Goal: Task Accomplishment & Management: Manage account settings

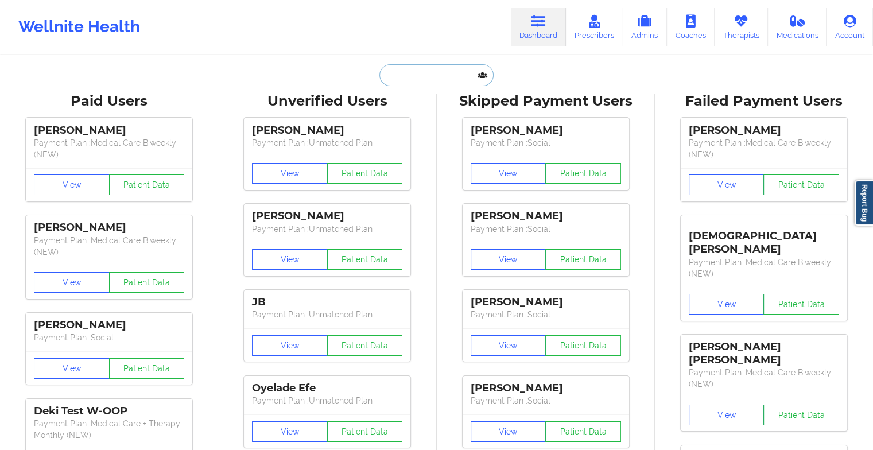
click at [389, 69] on input "text" at bounding box center [437, 75] width 114 height 22
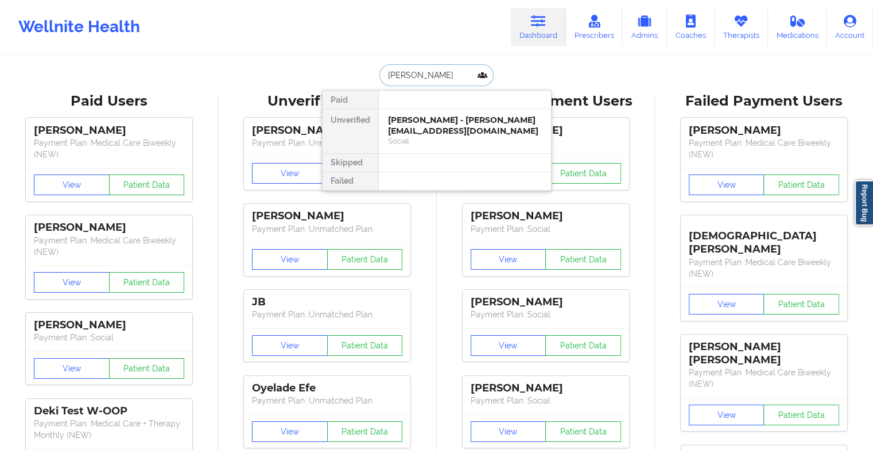
type input "[PERSON_NAME]"
click at [443, 130] on div "[PERSON_NAME] - [EMAIL_ADDRESS][DOMAIN_NAME]" at bounding box center [465, 125] width 154 height 21
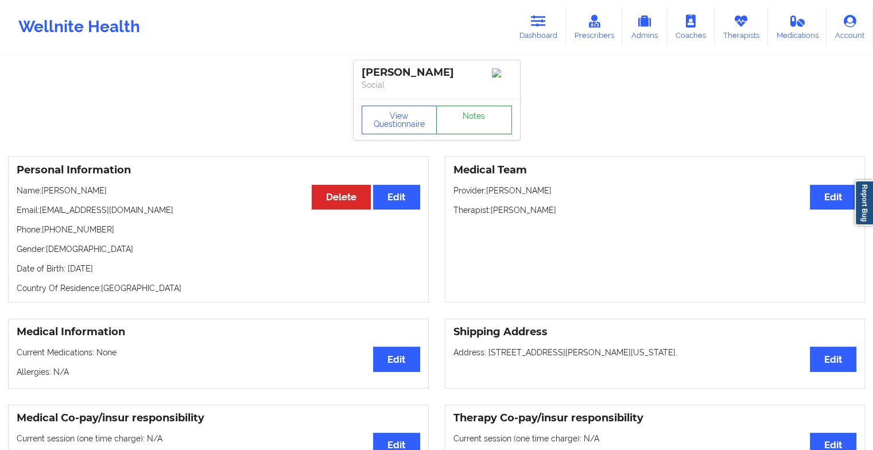
click at [466, 113] on link "Notes" at bounding box center [474, 120] width 76 height 29
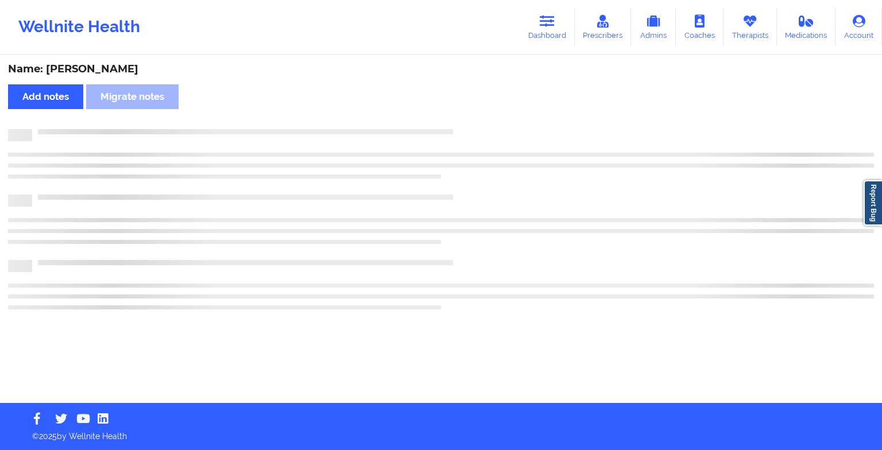
click at [466, 113] on div "Name: [PERSON_NAME] Add notes Migrate notes" at bounding box center [441, 229] width 882 height 347
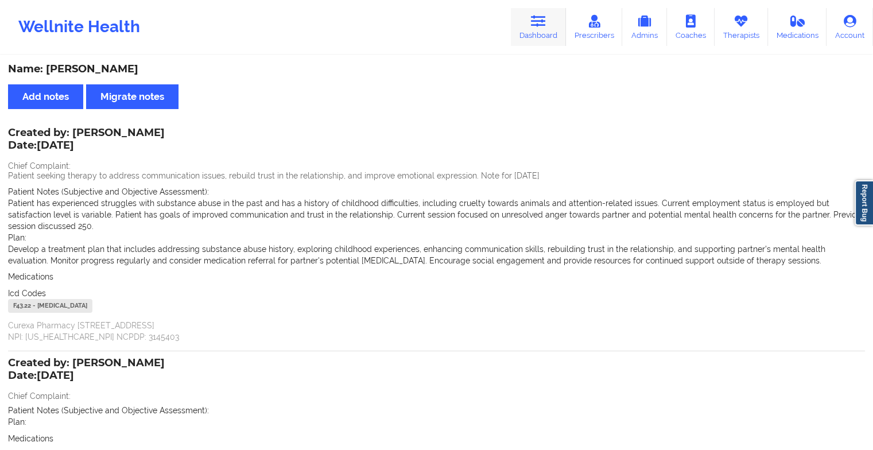
click at [546, 28] on link "Dashboard" at bounding box center [538, 27] width 55 height 38
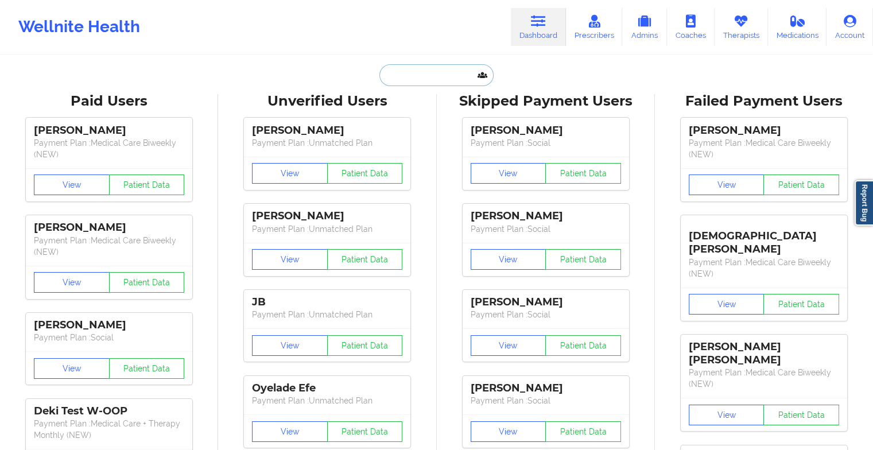
click at [402, 75] on input "text" at bounding box center [437, 75] width 114 height 22
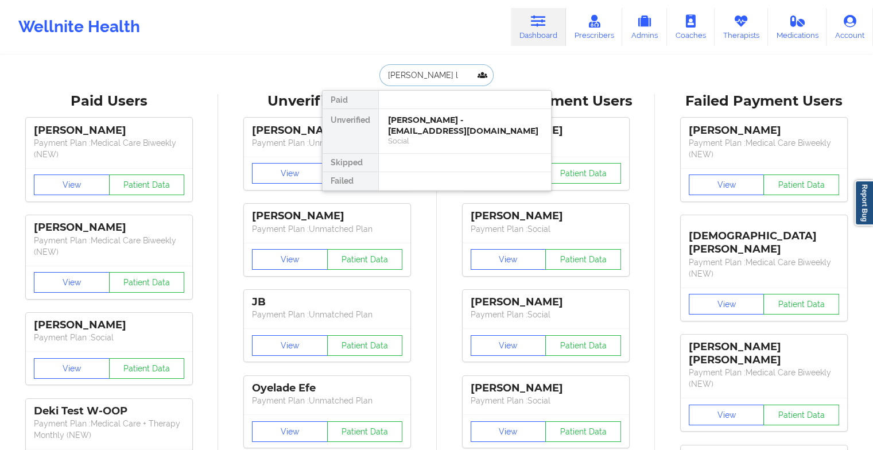
type input "[PERSON_NAME] l"
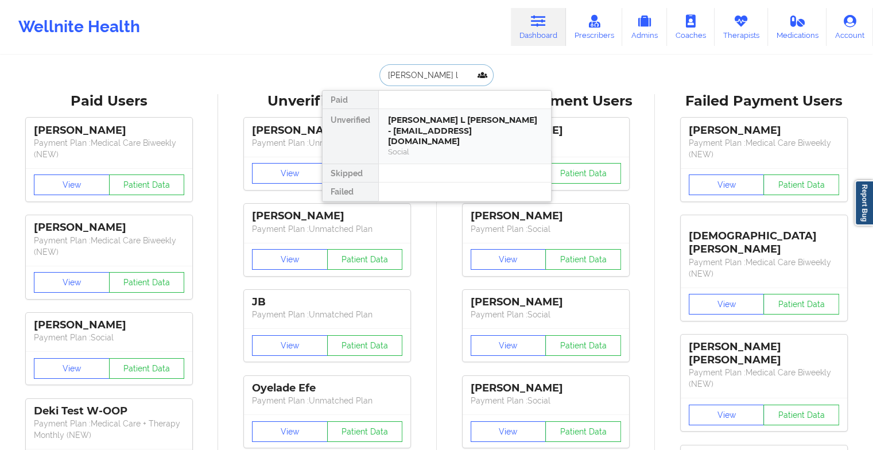
click at [414, 133] on div "[PERSON_NAME] L [PERSON_NAME] - [EMAIL_ADDRESS][DOMAIN_NAME]" at bounding box center [465, 131] width 154 height 32
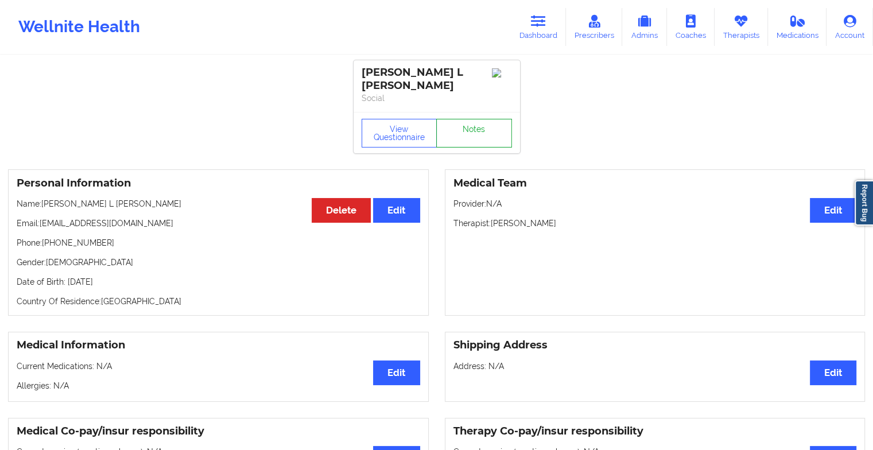
click at [471, 122] on link "Notes" at bounding box center [474, 133] width 76 height 29
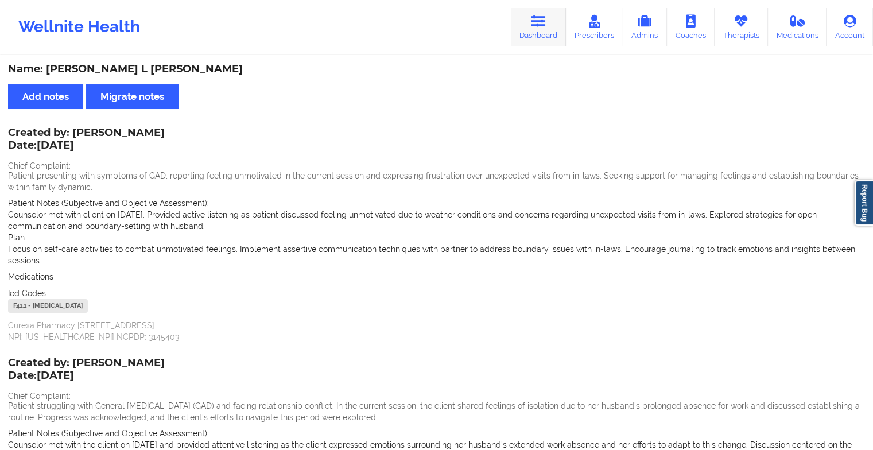
click at [529, 27] on link "Dashboard" at bounding box center [538, 27] width 55 height 38
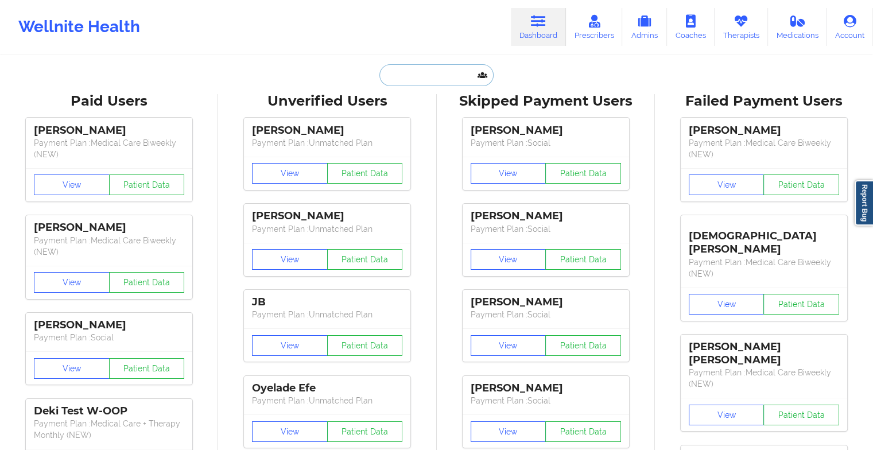
click at [423, 65] on input "text" at bounding box center [437, 75] width 114 height 22
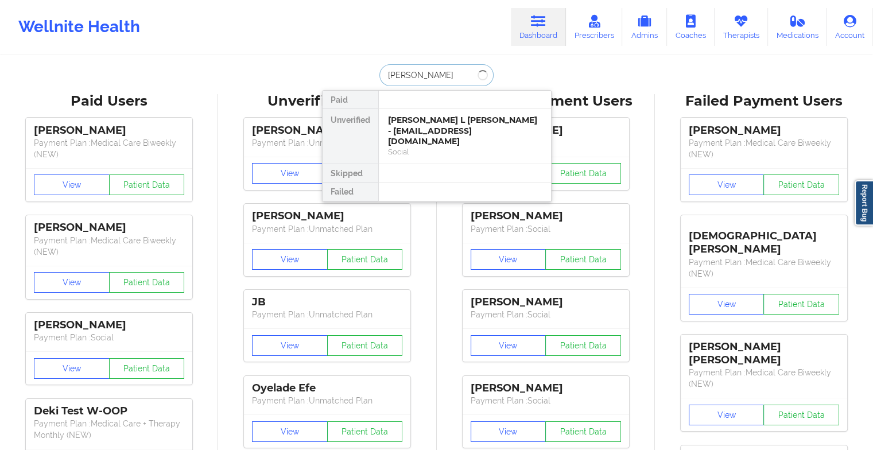
type input "[PERSON_NAME]"
click at [420, 126] on div "[PERSON_NAME] - [PERSON_NAME][EMAIL_ADDRESS][PERSON_NAME][DOMAIN_NAME]" at bounding box center [465, 131] width 154 height 32
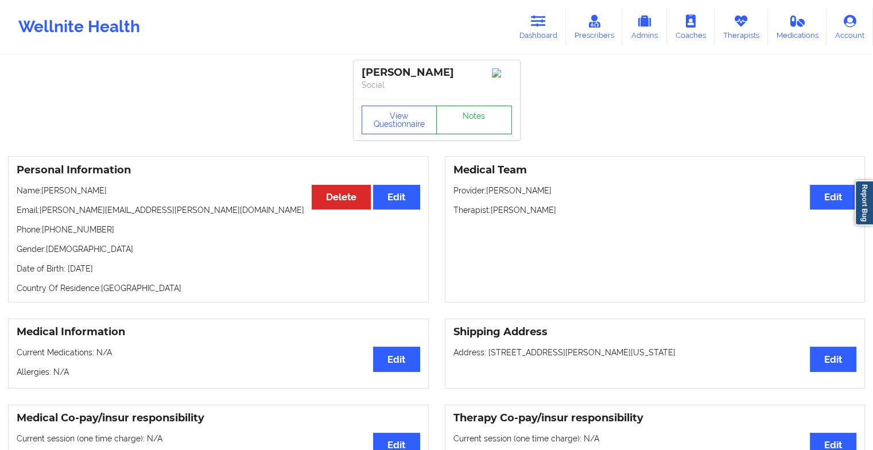
click at [470, 119] on link "Notes" at bounding box center [474, 120] width 76 height 29
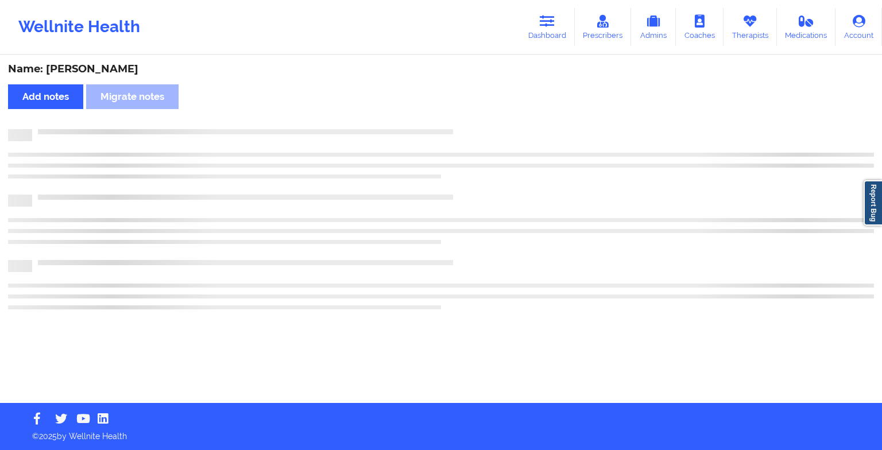
click at [470, 119] on div "Name: [PERSON_NAME] notes [PERSON_NAME] notes" at bounding box center [441, 229] width 882 height 347
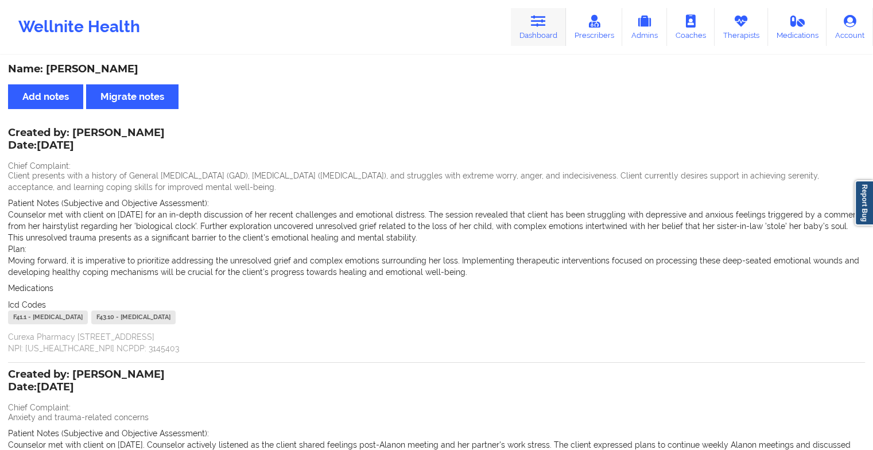
click at [537, 11] on link "Dashboard" at bounding box center [538, 27] width 55 height 38
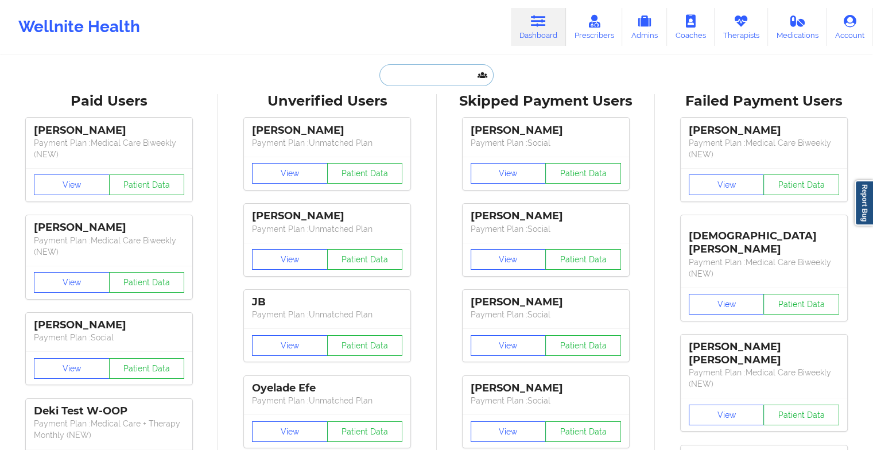
click at [443, 71] on input "text" at bounding box center [437, 75] width 114 height 22
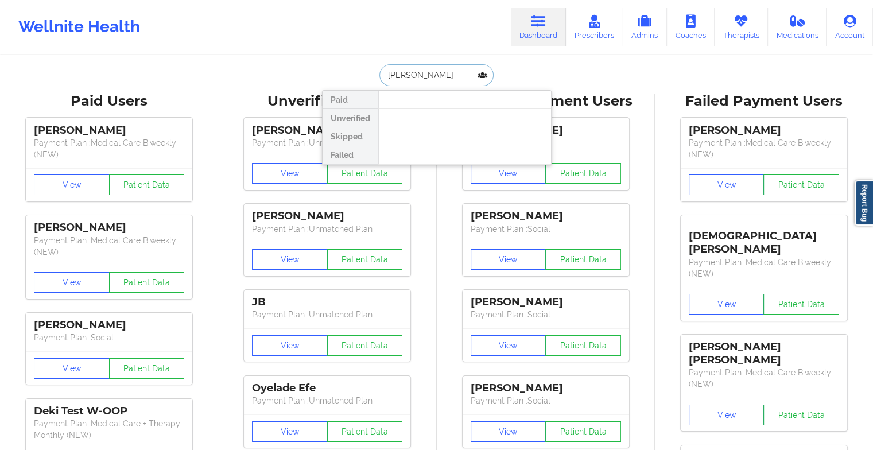
type input "[PERSON_NAME]"
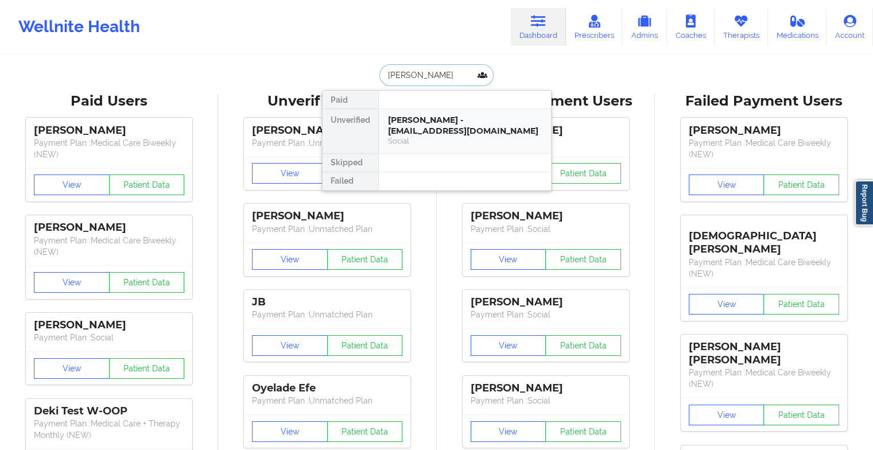
click at [442, 125] on div "[PERSON_NAME] - [EMAIL_ADDRESS][DOMAIN_NAME]" at bounding box center [465, 125] width 154 height 21
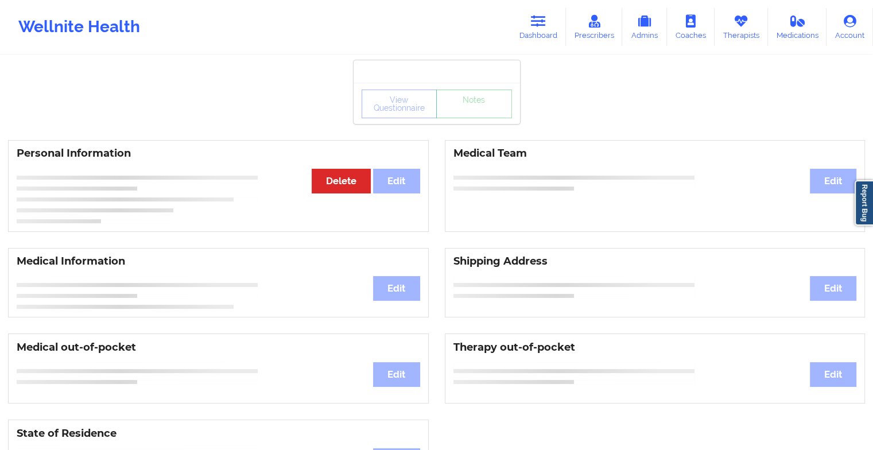
click at [462, 116] on div "View Questionnaire Notes" at bounding box center [437, 104] width 150 height 29
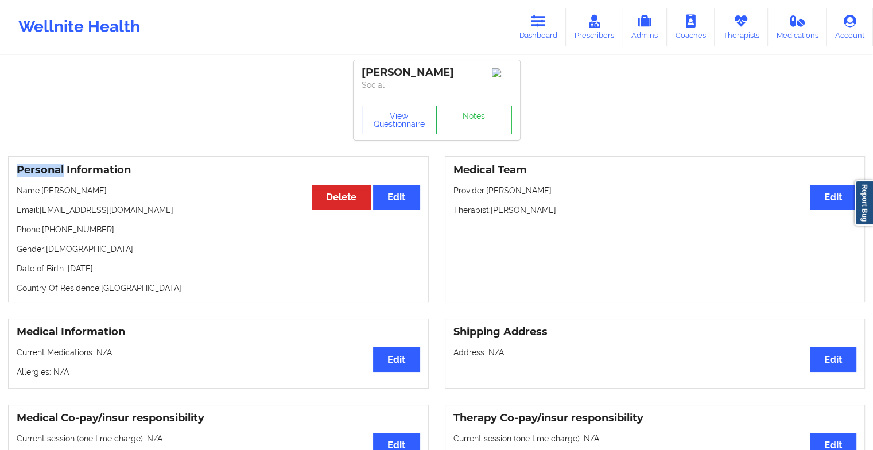
click at [462, 116] on div "View Questionnaire Notes" at bounding box center [437, 120] width 150 height 29
click at [462, 116] on link "Notes" at bounding box center [474, 120] width 76 height 29
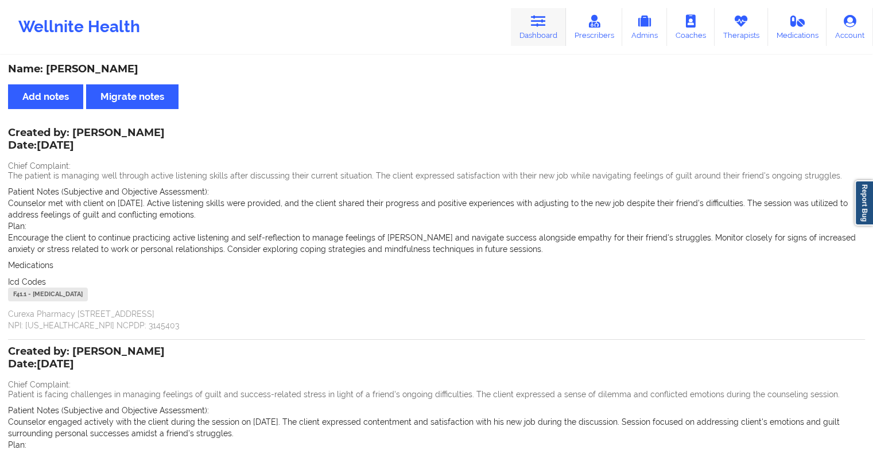
click at [547, 33] on link "Dashboard" at bounding box center [538, 27] width 55 height 38
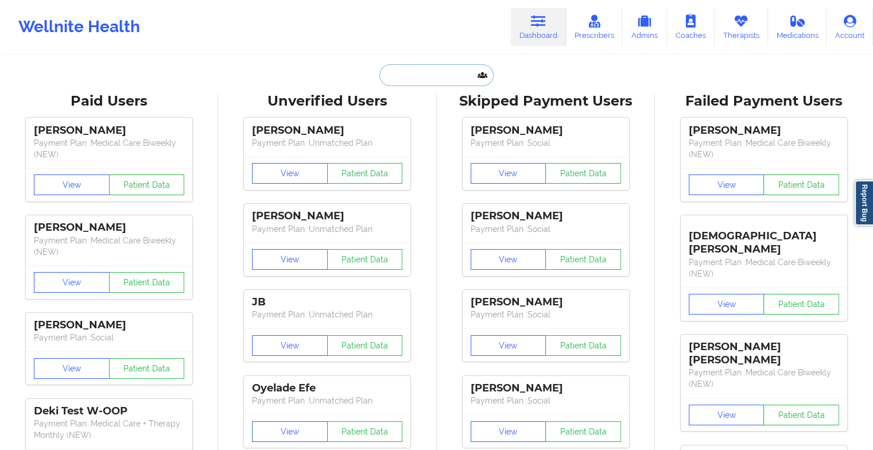
click at [434, 75] on input "text" at bounding box center [437, 75] width 114 height 22
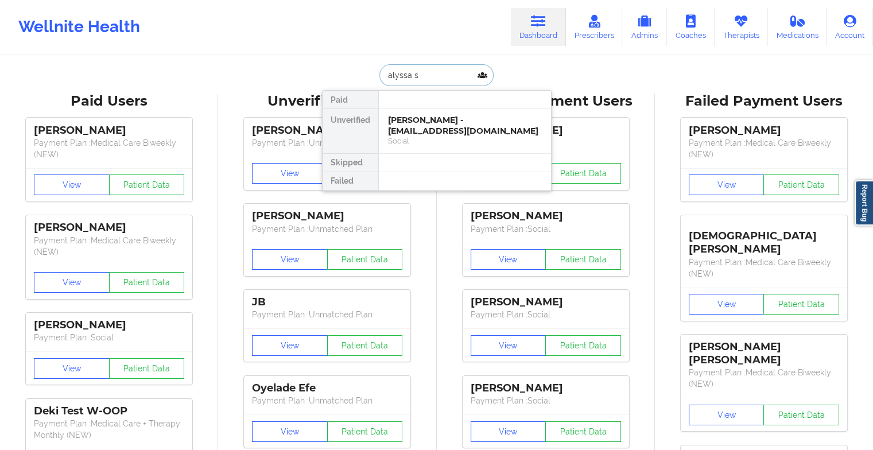
type input "alyssa si"
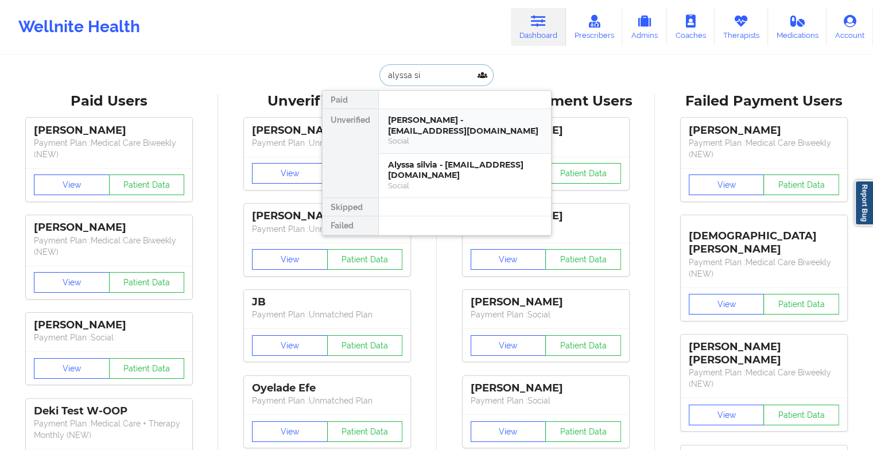
click at [443, 132] on div "[PERSON_NAME] - [EMAIL_ADDRESS][DOMAIN_NAME]" at bounding box center [465, 125] width 154 height 21
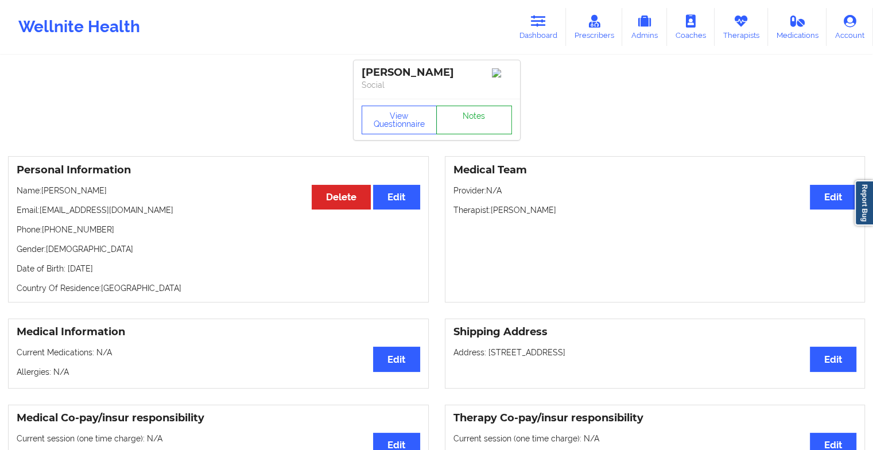
click at [473, 122] on link "Notes" at bounding box center [474, 120] width 76 height 29
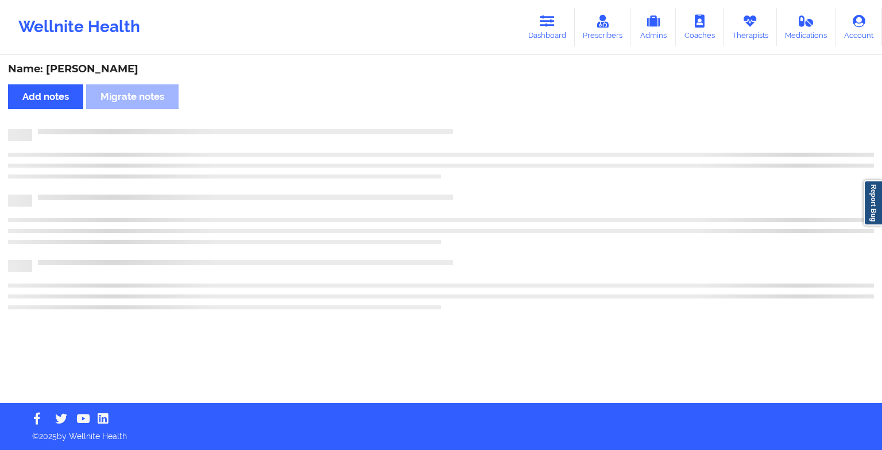
click at [473, 122] on div "Name: [PERSON_NAME] Add notes Migrate notes" at bounding box center [441, 229] width 882 height 347
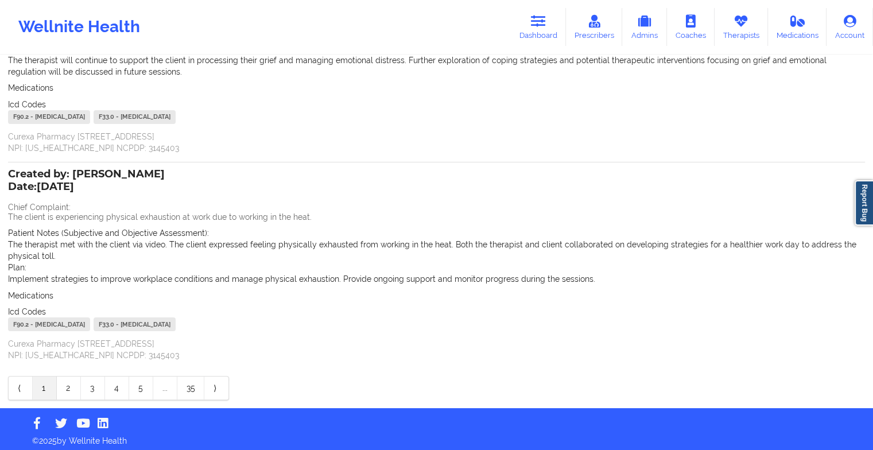
scroll to position [181, 0]
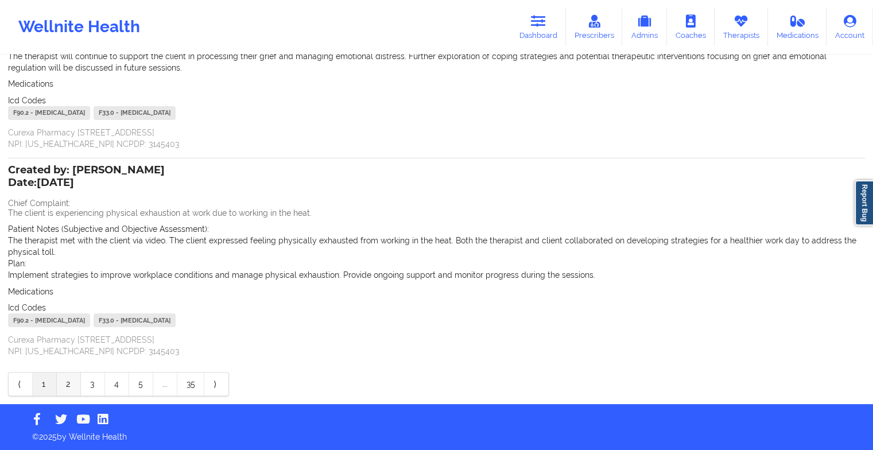
click at [71, 389] on link "2" at bounding box center [69, 384] width 24 height 23
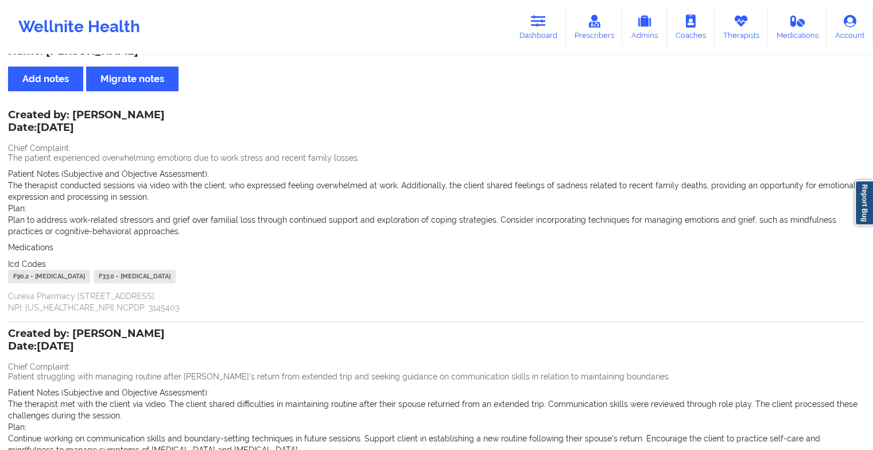
scroll to position [0, 0]
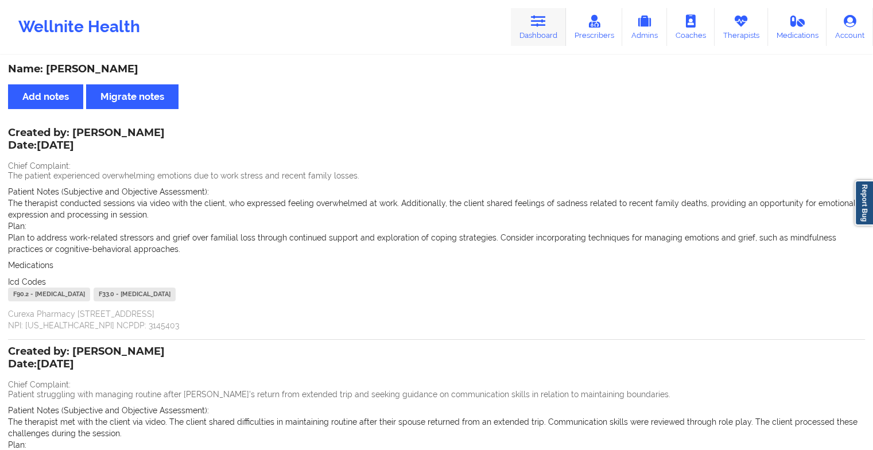
click at [537, 28] on icon at bounding box center [538, 21] width 15 height 13
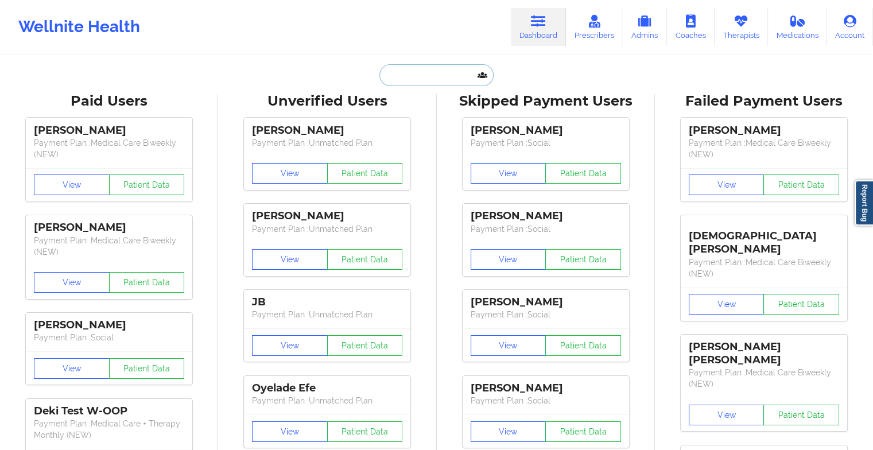
click at [416, 80] on input "text" at bounding box center [437, 75] width 114 height 22
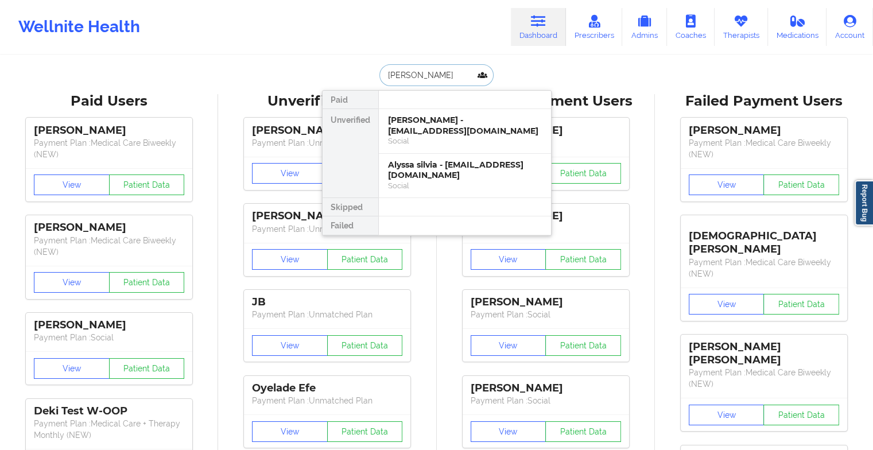
type input "[PERSON_NAME]"
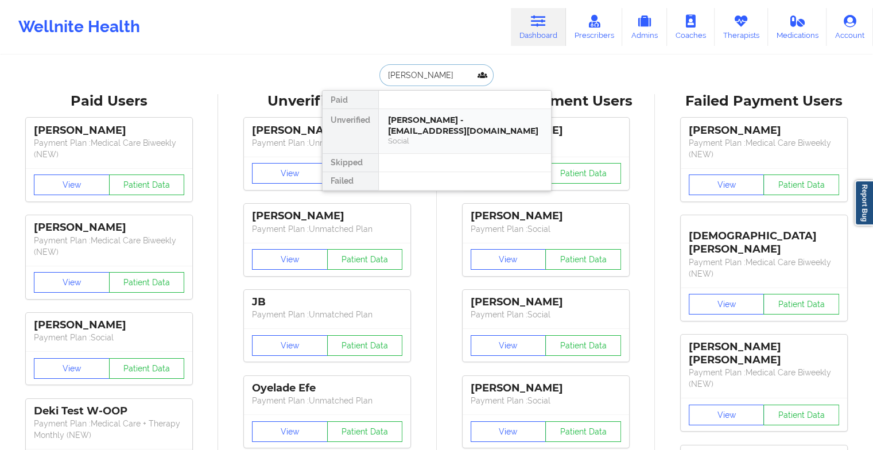
click at [435, 126] on div "[PERSON_NAME] - [EMAIL_ADDRESS][DOMAIN_NAME]" at bounding box center [465, 125] width 154 height 21
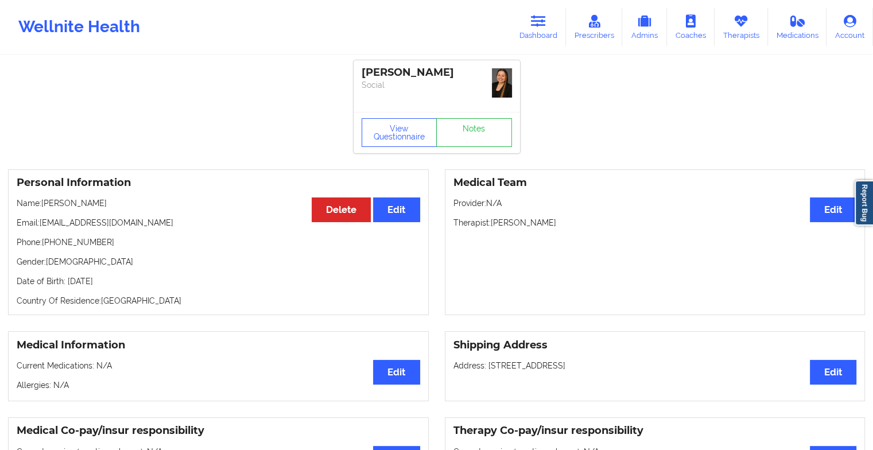
click at [468, 122] on div "View Questionnaire Notes" at bounding box center [437, 132] width 167 height 41
click at [468, 122] on link "Notes" at bounding box center [474, 132] width 76 height 29
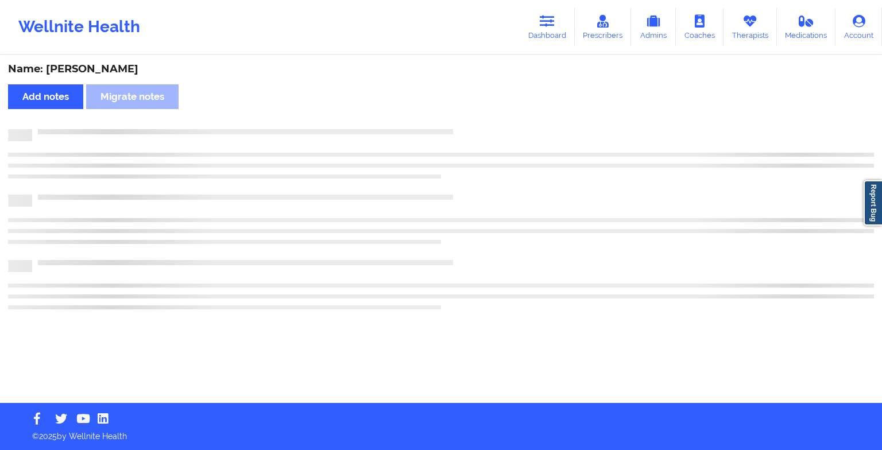
click at [468, 122] on div "Name: [PERSON_NAME] Add notes Migrate notes" at bounding box center [441, 229] width 882 height 347
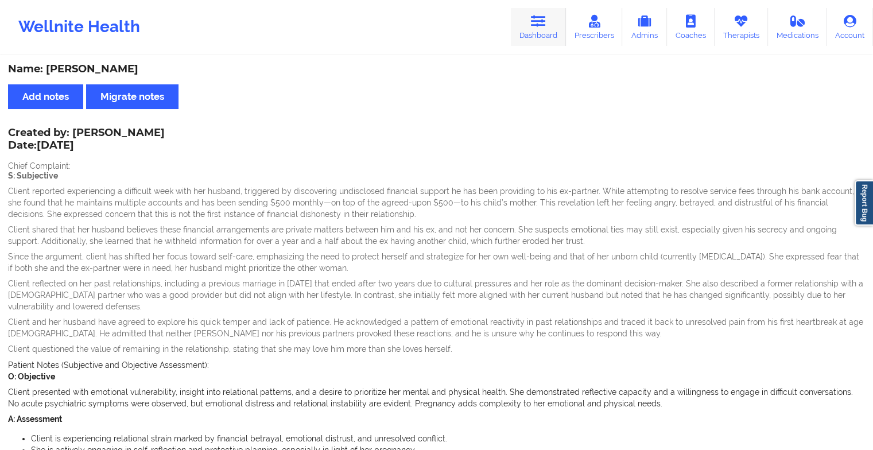
click at [542, 13] on link "Dashboard" at bounding box center [538, 27] width 55 height 38
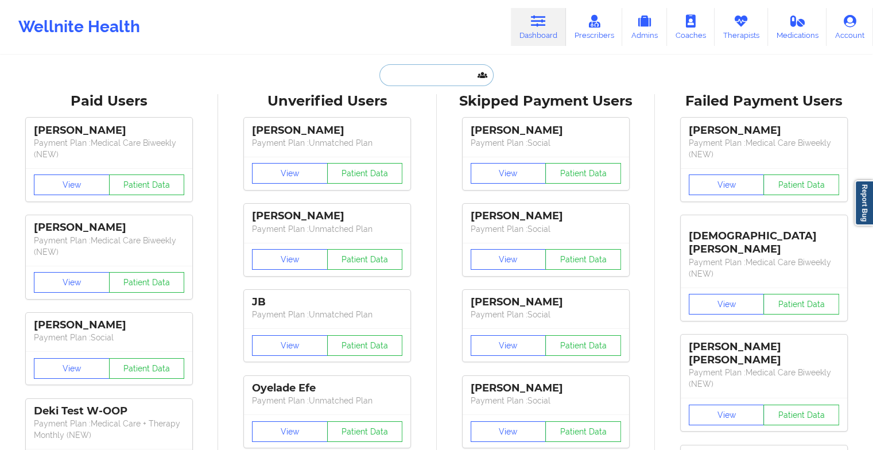
click at [440, 74] on input "text" at bounding box center [437, 75] width 114 height 22
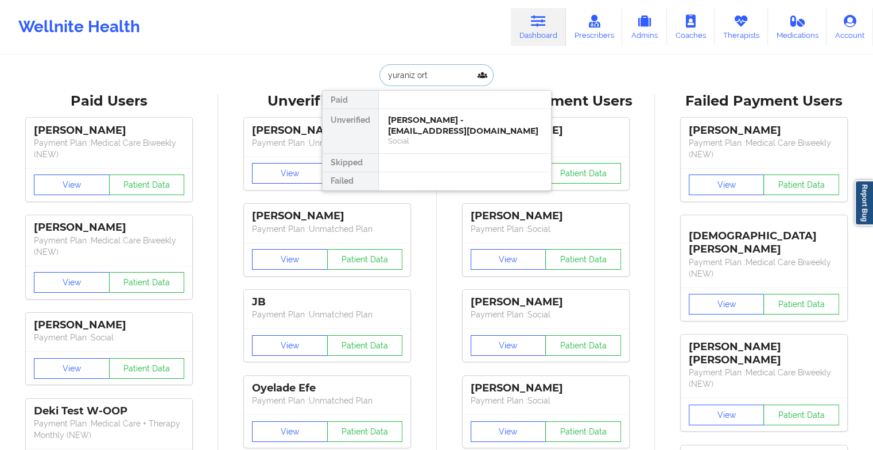
type input "yuraniz orti"
click at [430, 131] on div "[PERSON_NAME] - [PERSON_NAME][EMAIL_ADDRESS]" at bounding box center [465, 125] width 154 height 21
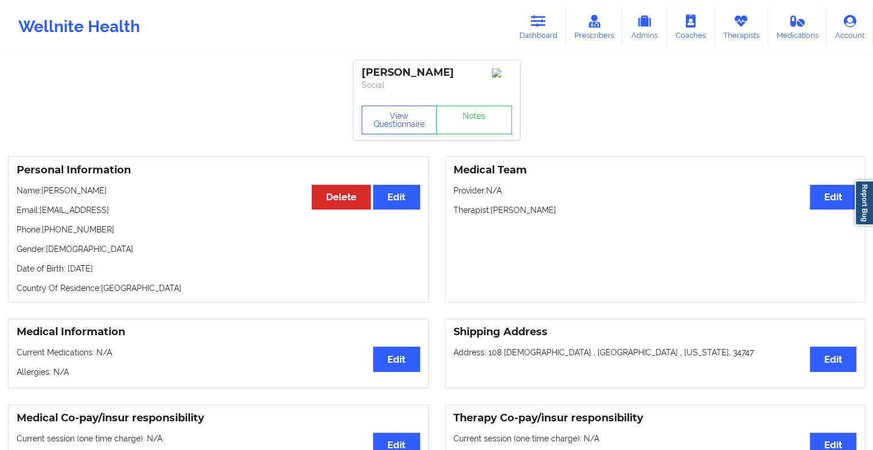
drag, startPoint x: 41, startPoint y: 216, endPoint x: 175, endPoint y: 214, distance: 133.8
click at [175, 214] on p "Email: [EMAIL_ADDRESS]" at bounding box center [219, 209] width 404 height 11
copy p "[EMAIL_ADDRESS]"
click at [761, 53] on div "Wellnite Health Dashboard Prescribers Admins Coaches Therapists Medications Acc…" at bounding box center [436, 27] width 873 height 54
click at [747, 28] on link "Therapists" at bounding box center [741, 27] width 53 height 38
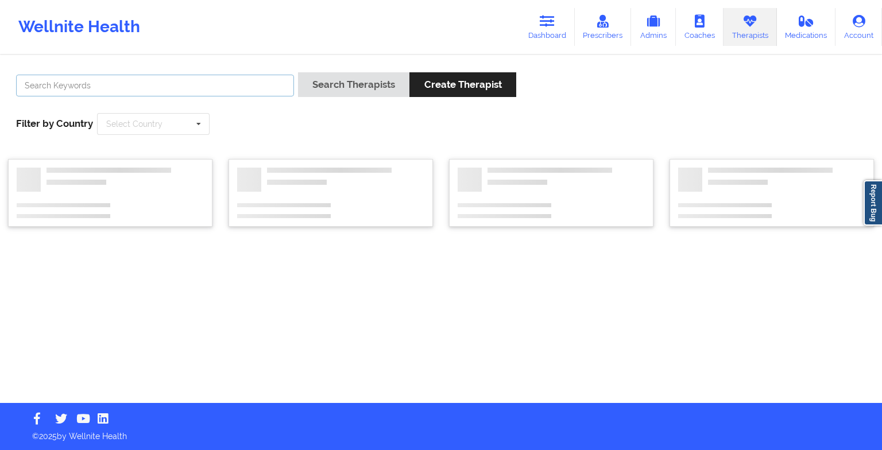
click at [182, 82] on input "text" at bounding box center [155, 86] width 278 height 22
click at [298, 72] on button "Search Therapists" at bounding box center [353, 84] width 111 height 25
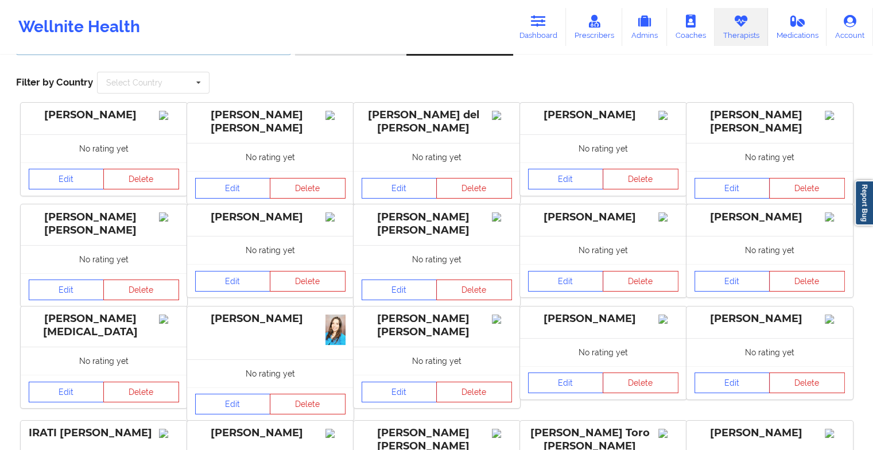
scroll to position [4, 0]
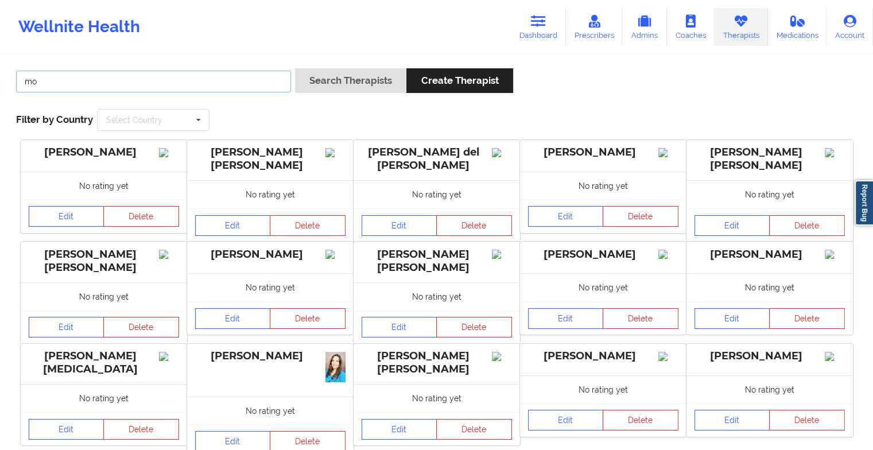
type input "m"
type input "[PERSON_NAME]"
click at [295, 68] on button "Search Therapists" at bounding box center [350, 80] width 111 height 25
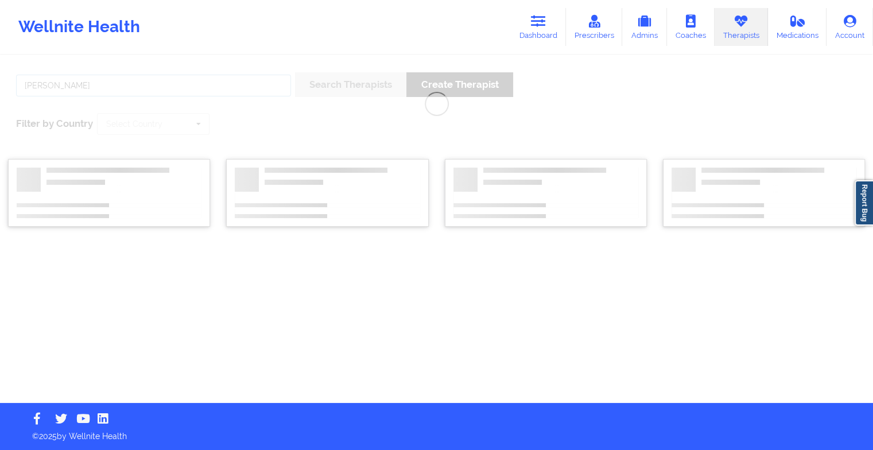
scroll to position [0, 0]
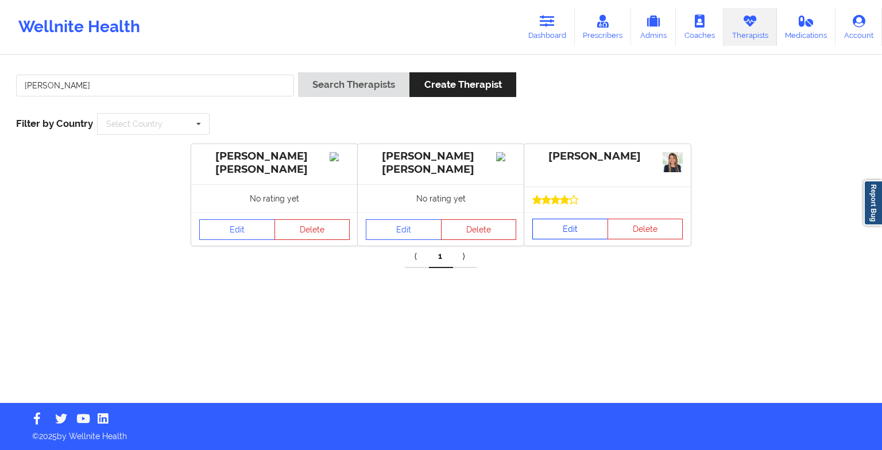
click at [580, 223] on link "Edit" at bounding box center [570, 229] width 76 height 21
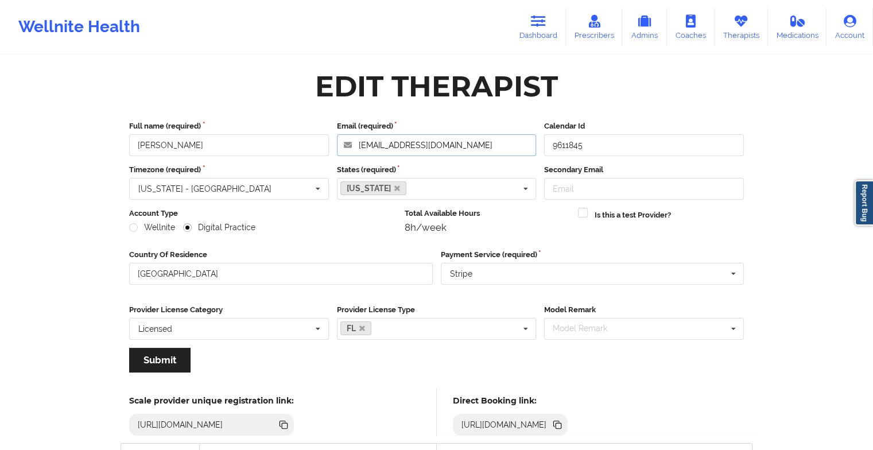
drag, startPoint x: 496, startPoint y: 144, endPoint x: 362, endPoint y: 140, distance: 133.8
click at [362, 140] on input "[EMAIL_ADDRESS][DOMAIN_NAME]" at bounding box center [437, 145] width 200 height 22
click at [535, 17] on icon at bounding box center [538, 21] width 15 height 13
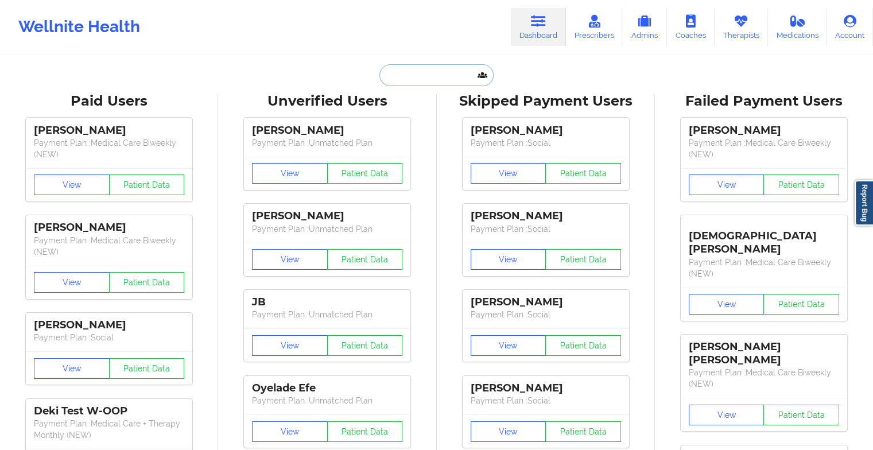
click at [450, 68] on input "text" at bounding box center [437, 75] width 114 height 22
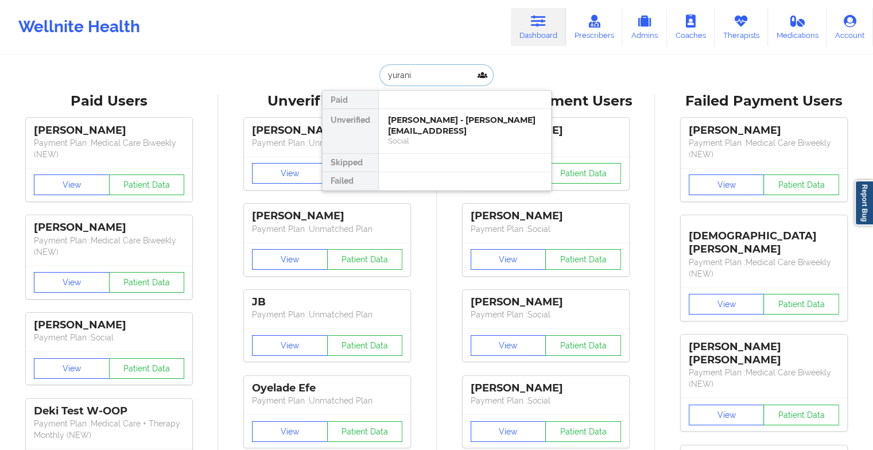
type input "yuraniz"
click at [440, 139] on div "Social" at bounding box center [465, 141] width 154 height 10
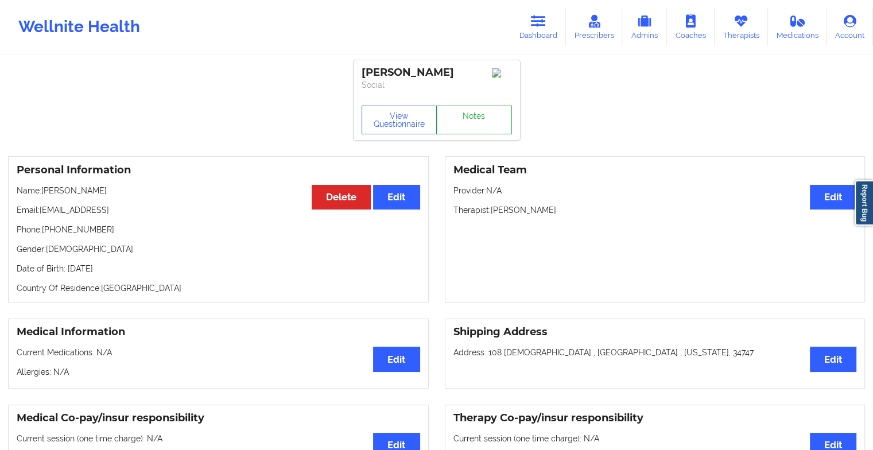
click at [466, 127] on link "Notes" at bounding box center [474, 120] width 76 height 29
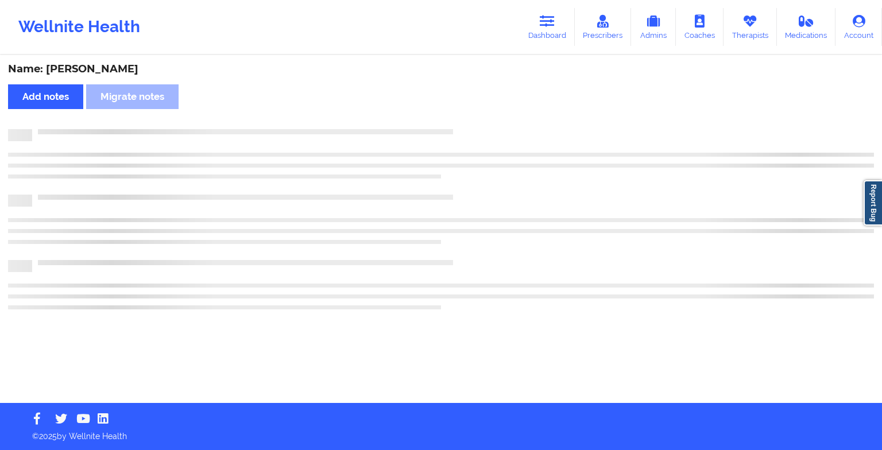
click at [466, 127] on div "Name: [PERSON_NAME] Add notes [PERSON_NAME] notes" at bounding box center [441, 229] width 882 height 347
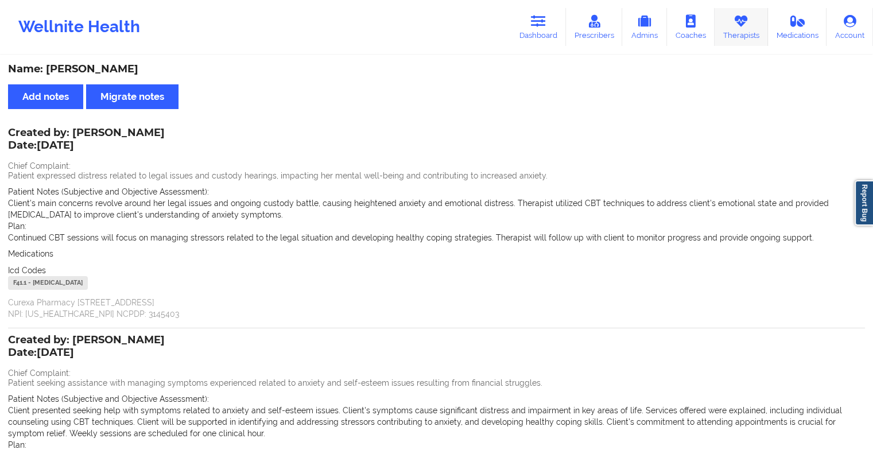
click at [734, 30] on link "Therapists" at bounding box center [741, 27] width 53 height 38
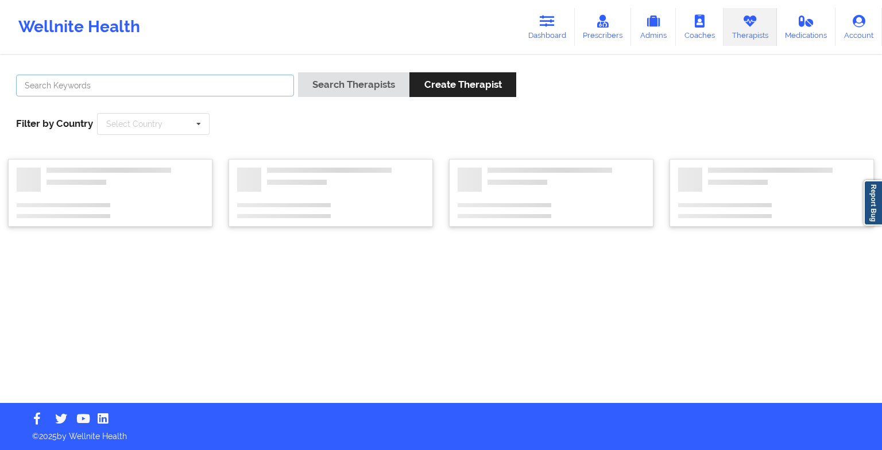
click at [170, 94] on input "text" at bounding box center [155, 86] width 278 height 22
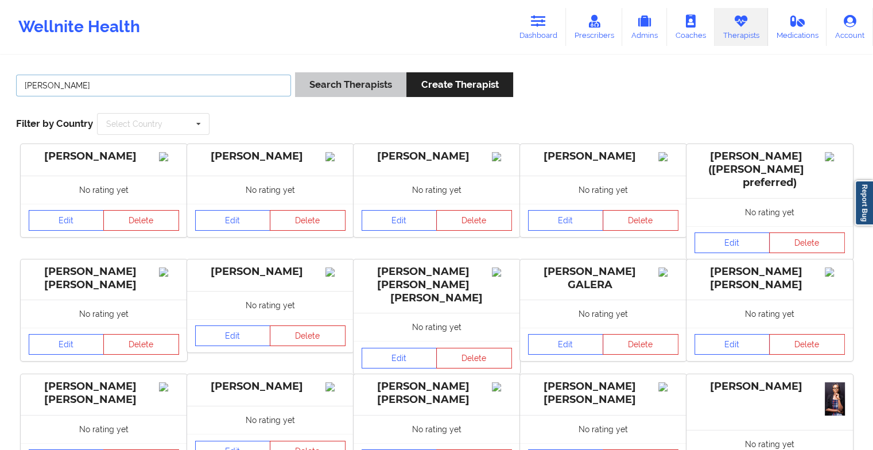
type input "[PERSON_NAME]"
click at [319, 91] on button "Search Therapists" at bounding box center [350, 84] width 111 height 25
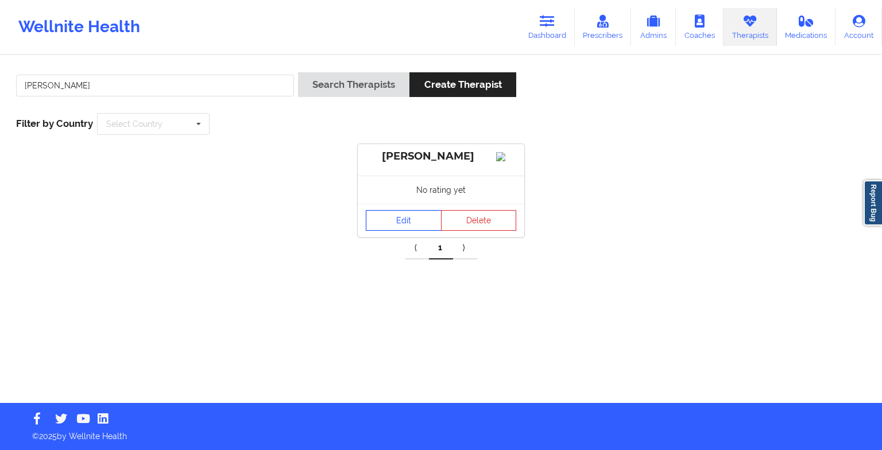
click at [397, 226] on link "Edit" at bounding box center [404, 220] width 76 height 21
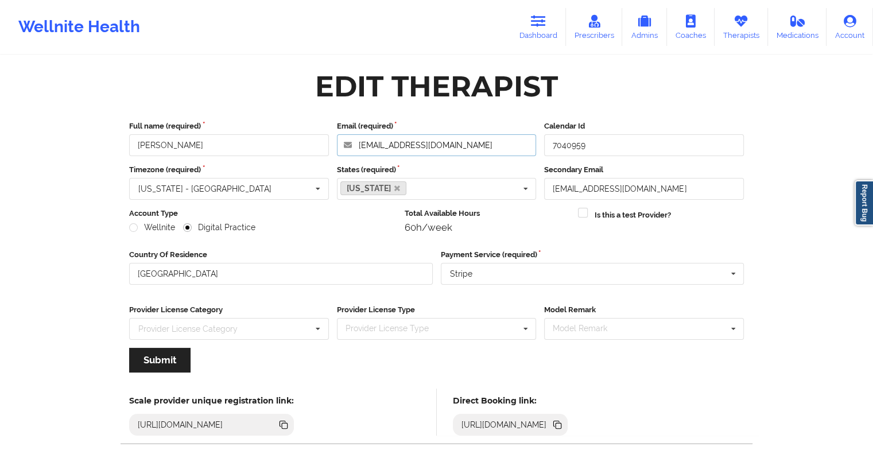
drag, startPoint x: 486, startPoint y: 146, endPoint x: 327, endPoint y: 139, distance: 158.7
click at [327, 139] on div "Full name (required) [PERSON_NAME] Email (required) [EMAIL_ADDRESS][DOMAIN_NAME…" at bounding box center [436, 139] width 623 height 36
click at [517, 25] on link "Dashboard" at bounding box center [538, 27] width 55 height 38
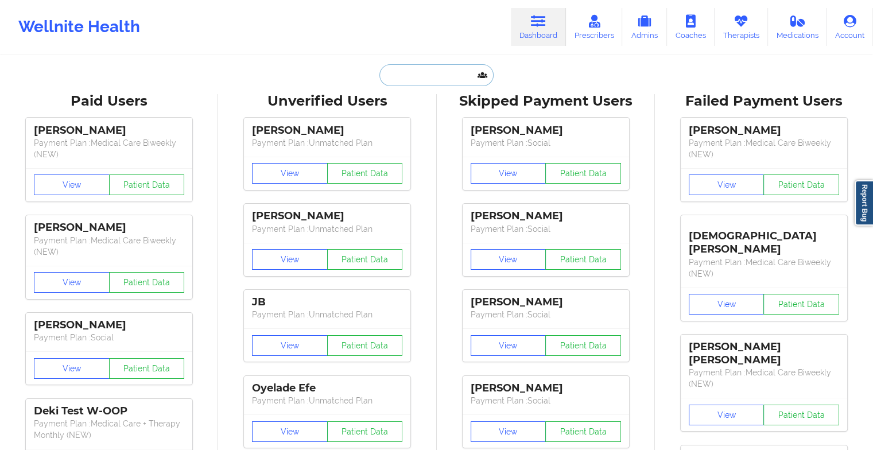
click at [432, 76] on input "text" at bounding box center [437, 75] width 114 height 22
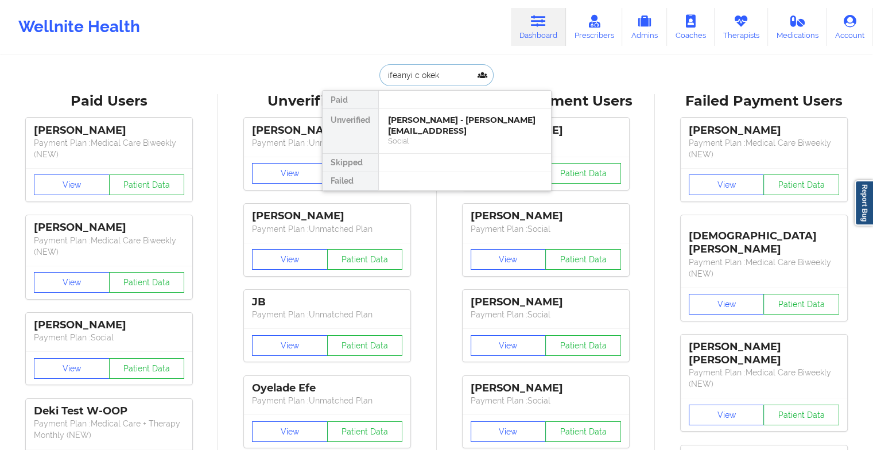
type input "[PERSON_NAME]"
click at [444, 133] on div "[PERSON_NAME] - [EMAIL_ADDRESS][DOMAIN_NAME]" at bounding box center [465, 125] width 154 height 21
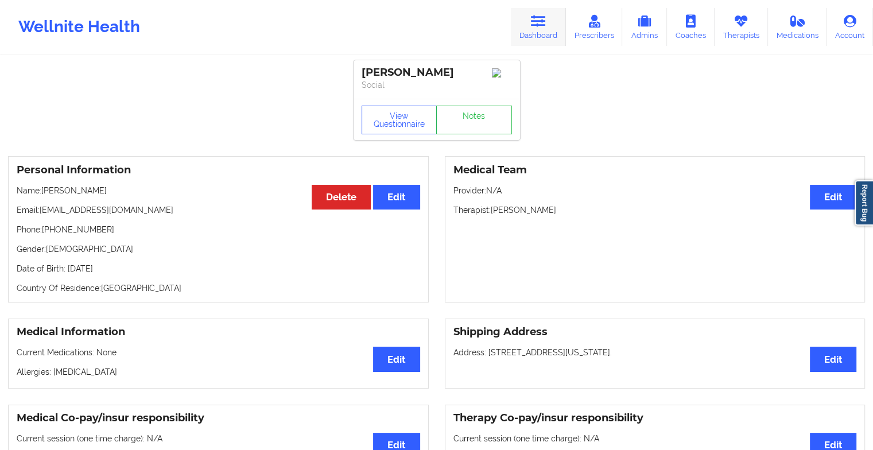
click at [513, 30] on link "Dashboard" at bounding box center [538, 27] width 55 height 38
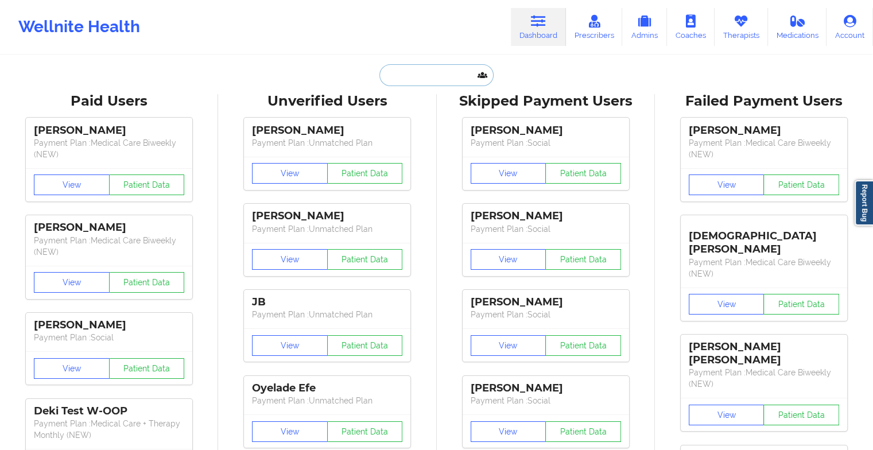
click at [400, 85] on input "text" at bounding box center [437, 75] width 114 height 22
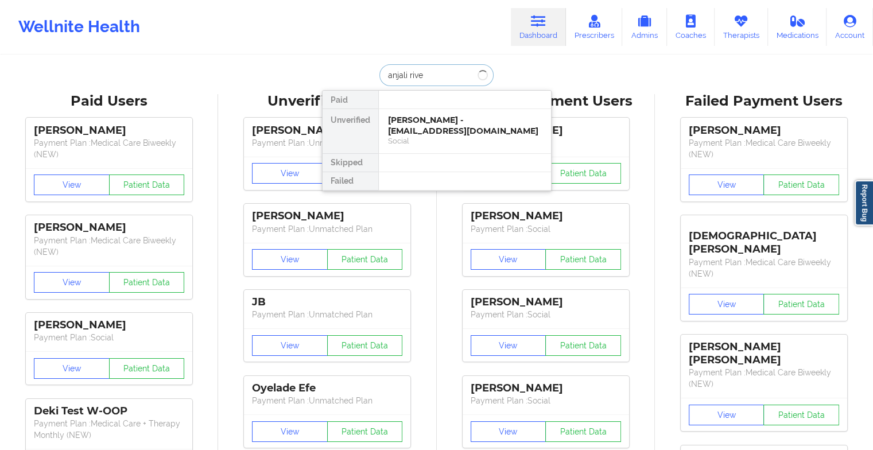
type input "anjali river"
click at [421, 121] on div "[PERSON_NAME] - [EMAIL_ADDRESS][DOMAIN_NAME]" at bounding box center [465, 125] width 154 height 21
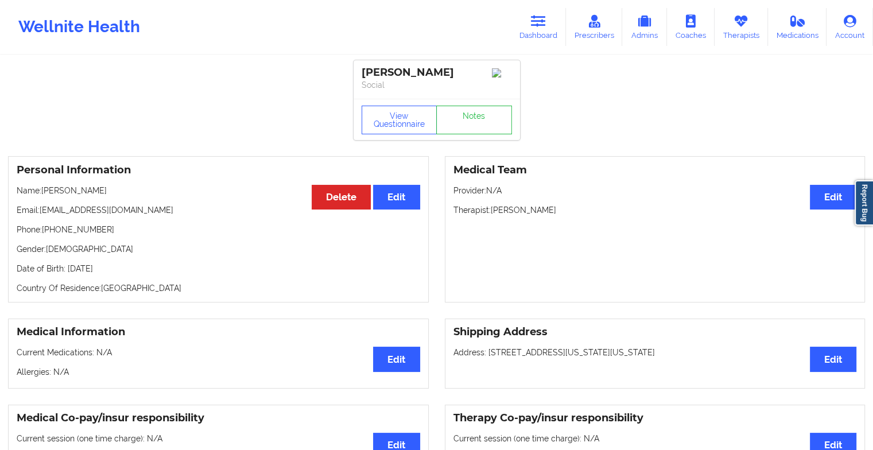
drag, startPoint x: 421, startPoint y: 121, endPoint x: 462, endPoint y: 131, distance: 41.9
click at [462, 131] on link "Notes" at bounding box center [474, 120] width 76 height 29
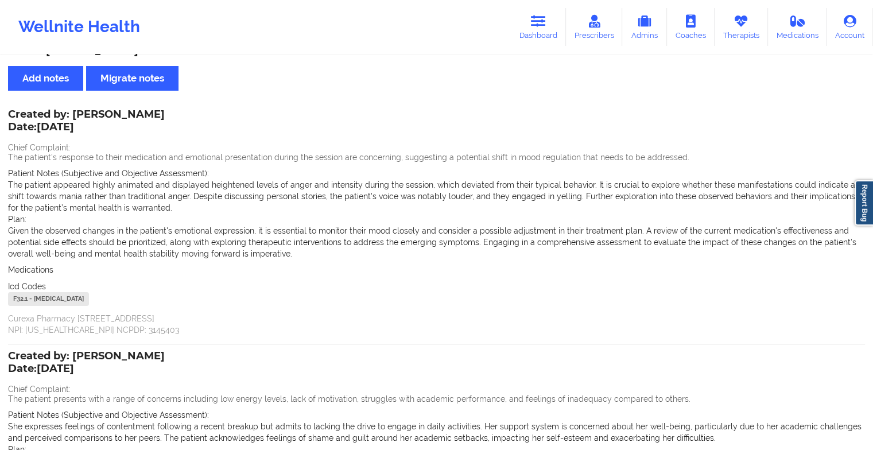
scroll to position [55, 0]
